Goal: Task Accomplishment & Management: Manage account settings

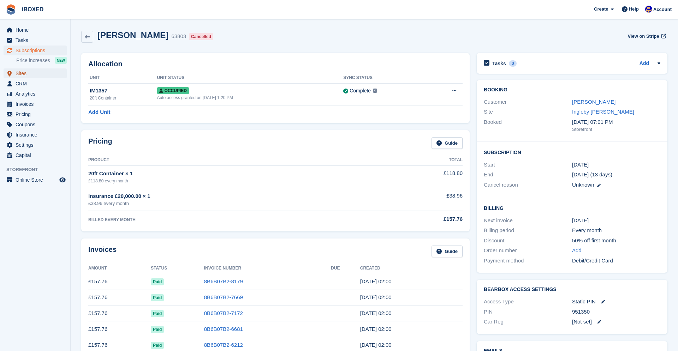
click at [20, 72] on span "Sites" at bounding box center [37, 74] width 42 height 10
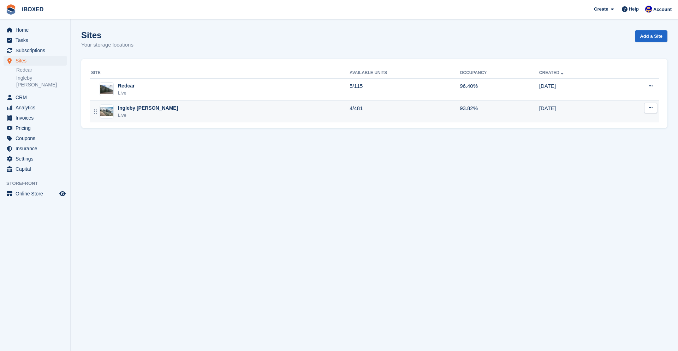
click at [139, 109] on div "Ingleby [PERSON_NAME]" at bounding box center [148, 108] width 60 height 7
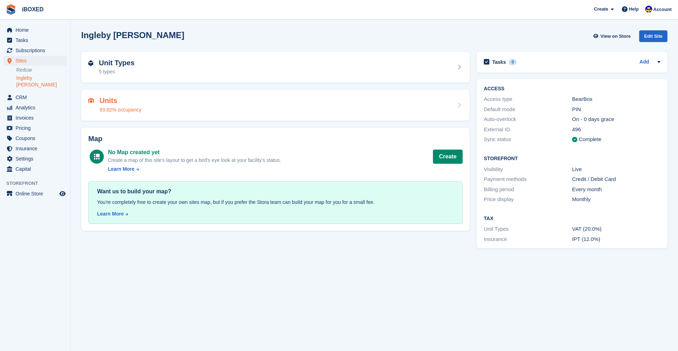
click at [132, 106] on div "Units 93.82% occupancy" at bounding box center [121, 105] width 42 height 17
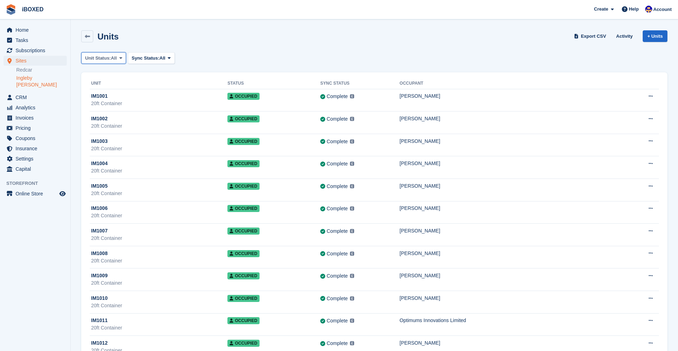
click at [111, 57] on span "Unit Status:" at bounding box center [98, 58] width 26 height 7
click at [112, 89] on link "Available" at bounding box center [114, 87] width 61 height 13
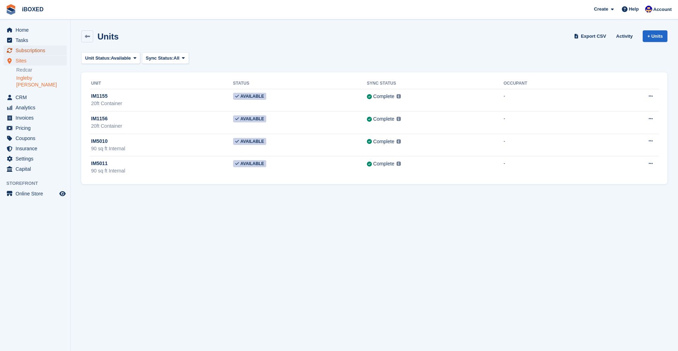
click at [31, 50] on span "Subscriptions" at bounding box center [37, 51] width 42 height 10
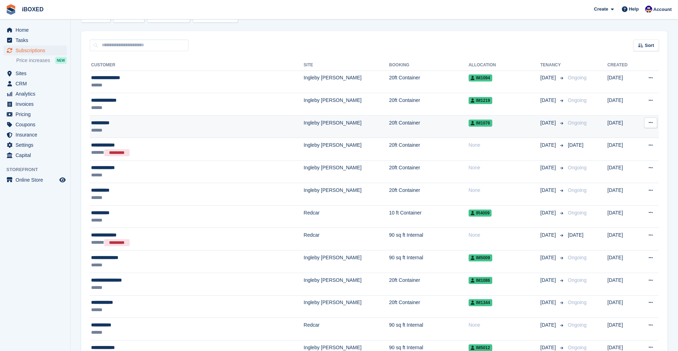
scroll to position [48, 0]
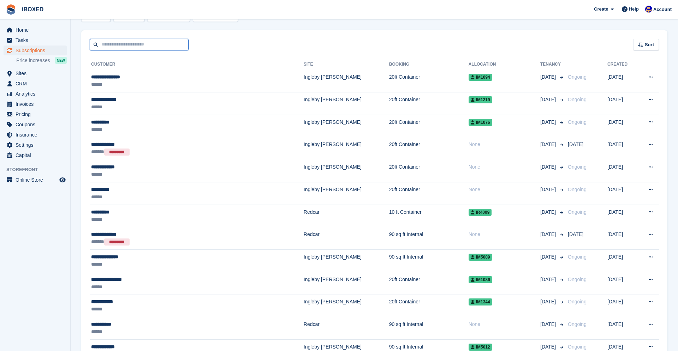
click at [120, 45] on input "text" at bounding box center [139, 45] width 99 height 12
type input "****"
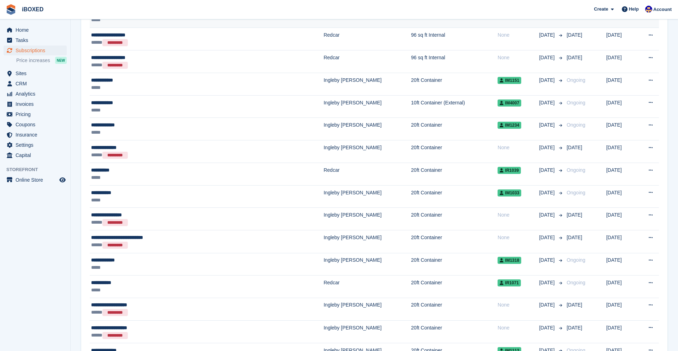
scroll to position [196, 0]
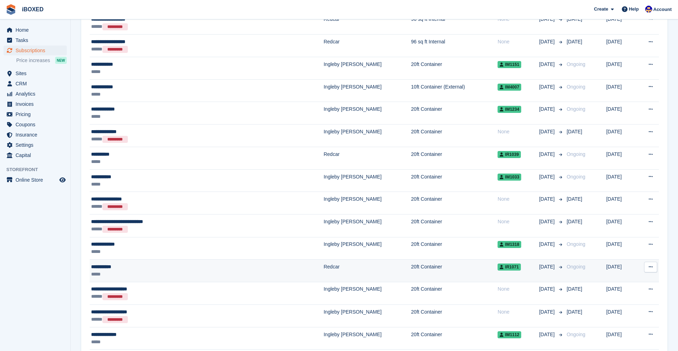
click at [194, 268] on div "**********" at bounding box center [168, 266] width 154 height 7
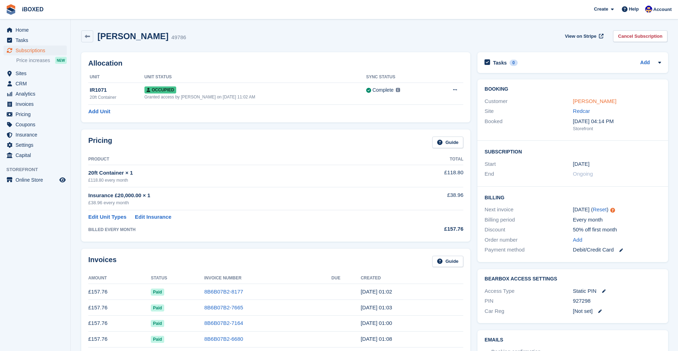
click at [590, 100] on link "Julie Davis" at bounding box center [594, 101] width 43 height 6
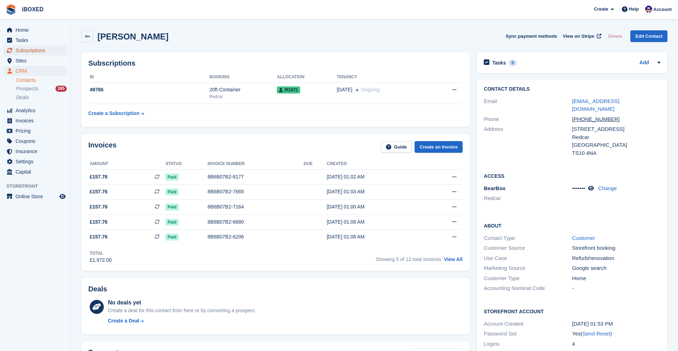
click at [32, 49] on span "Subscriptions" at bounding box center [37, 51] width 42 height 10
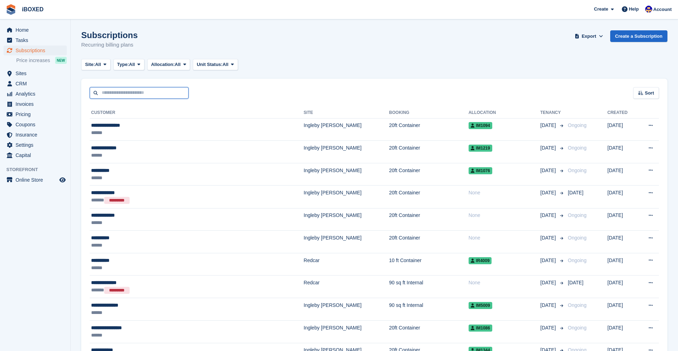
click at [167, 95] on input "text" at bounding box center [139, 93] width 99 height 12
type input "*****"
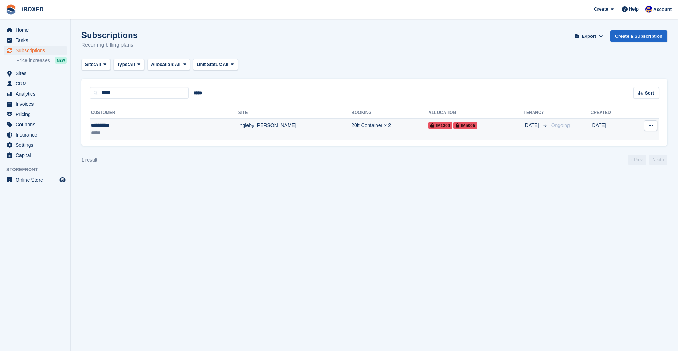
click at [244, 124] on td "Ingleby [PERSON_NAME]" at bounding box center [294, 129] width 113 height 22
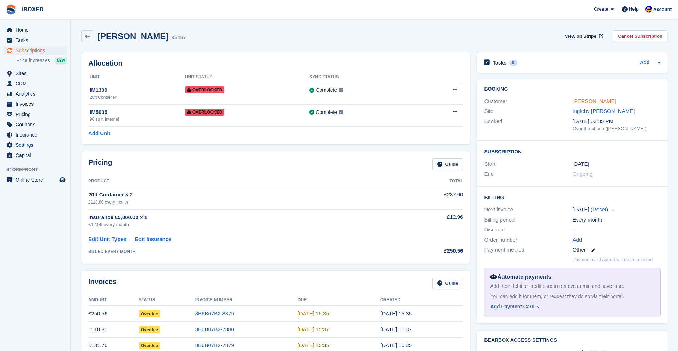
click at [590, 100] on link "[PERSON_NAME]" at bounding box center [593, 101] width 43 height 6
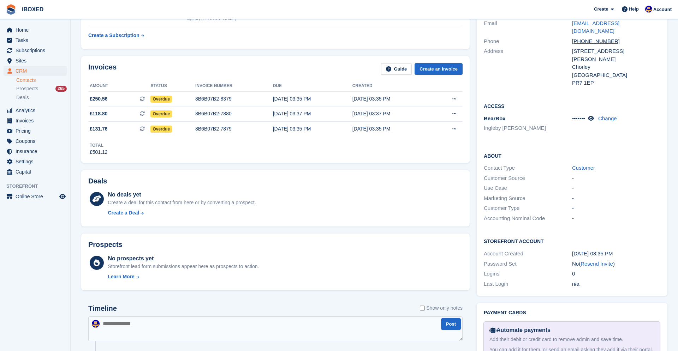
scroll to position [114, 0]
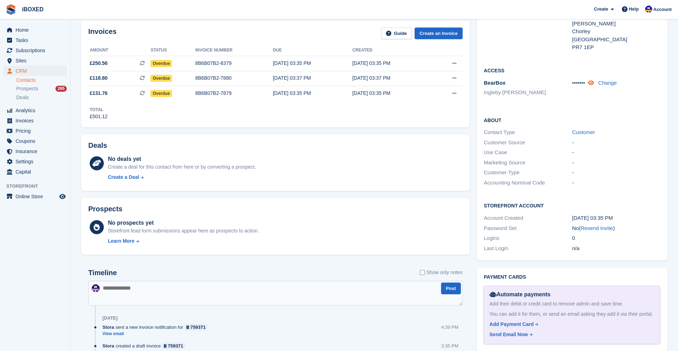
click at [594, 80] on icon at bounding box center [591, 82] width 6 height 5
click at [40, 50] on span "Subscriptions" at bounding box center [37, 51] width 42 height 10
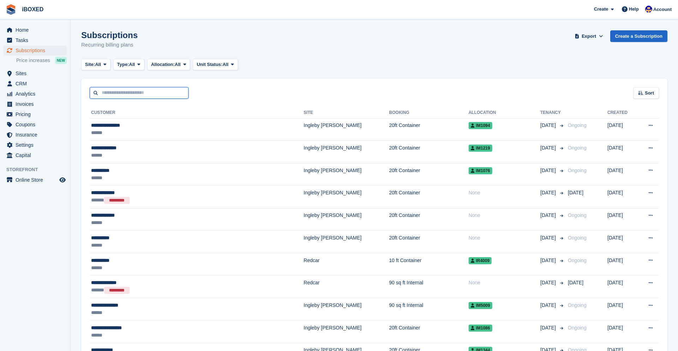
click at [141, 91] on input "text" at bounding box center [139, 93] width 99 height 12
type input "*****"
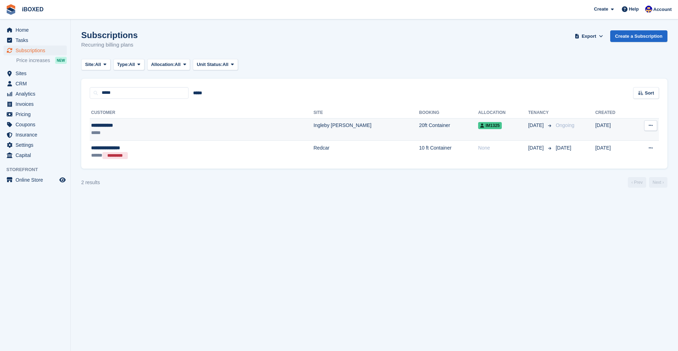
click at [314, 128] on td "Ingleby [PERSON_NAME]" at bounding box center [367, 129] width 106 height 23
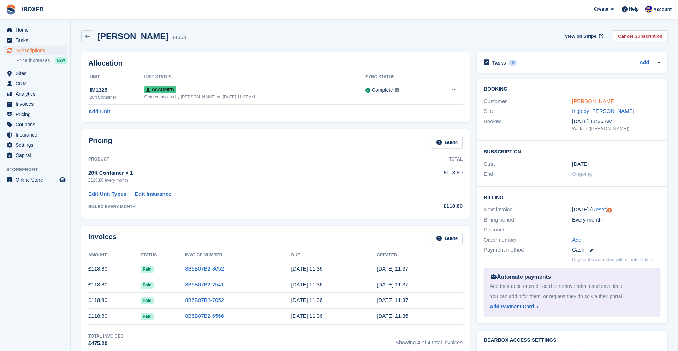
click at [592, 100] on link "Martin Glass" at bounding box center [593, 101] width 43 height 6
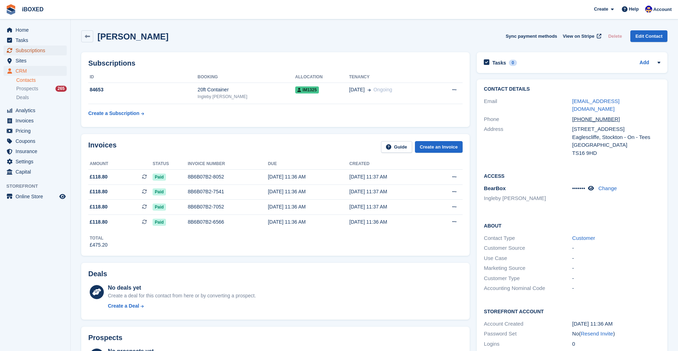
click at [24, 50] on span "Subscriptions" at bounding box center [37, 51] width 42 height 10
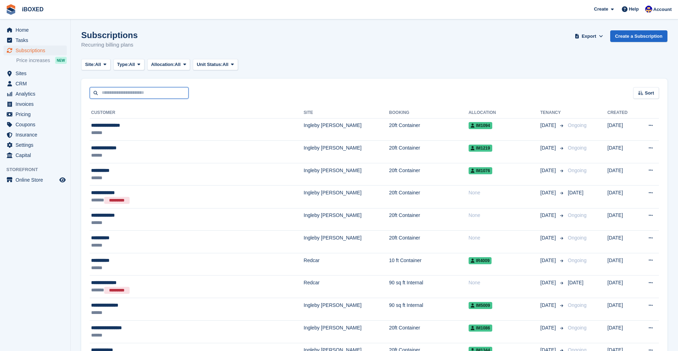
click at [142, 90] on input "text" at bounding box center [139, 93] width 99 height 12
type input "*****"
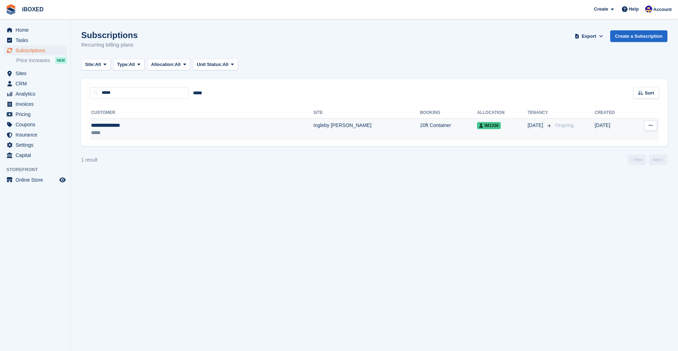
click at [179, 131] on div "*****" at bounding box center [151, 132] width 120 height 7
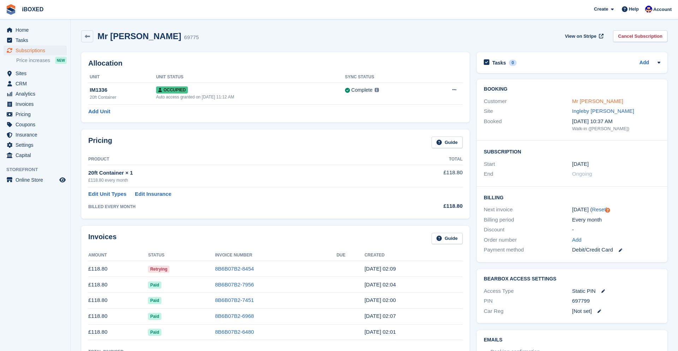
click at [597, 102] on link "Mr [PERSON_NAME]" at bounding box center [597, 101] width 51 height 6
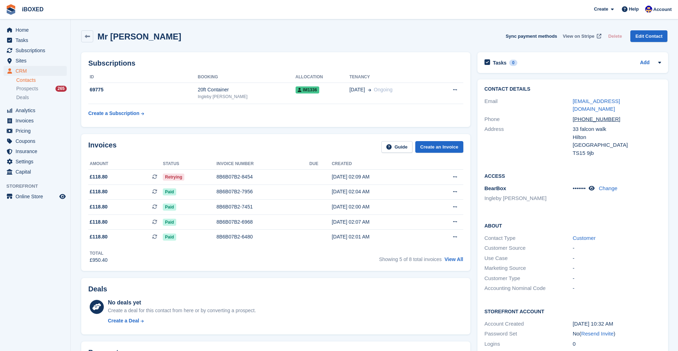
click at [582, 35] on span "View on Stripe" at bounding box center [578, 36] width 31 height 7
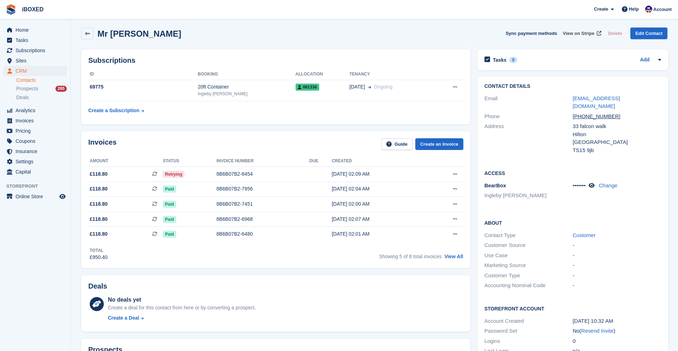
scroll to position [2, 0]
